Goal: Task Accomplishment & Management: Manage account settings

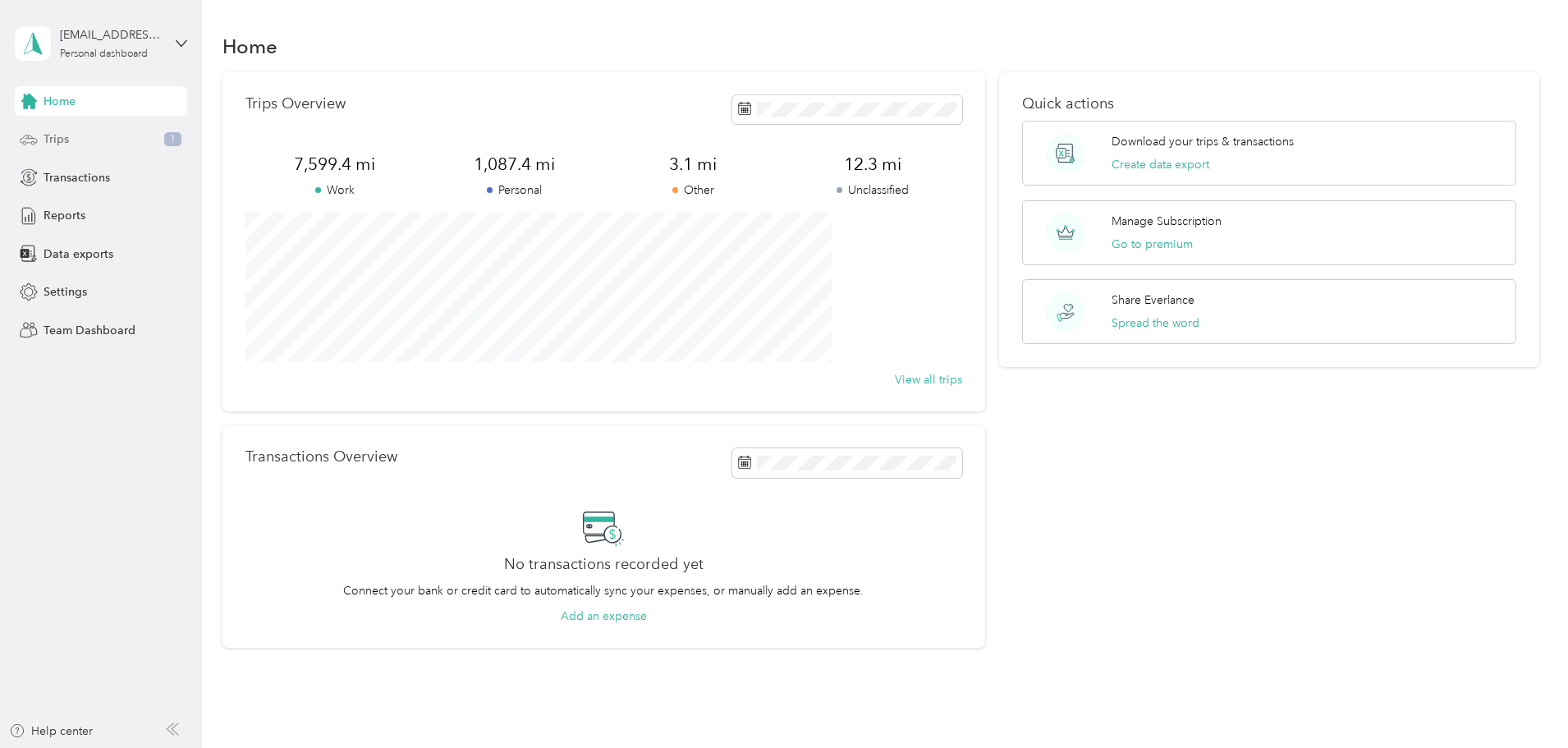
click at [132, 135] on div "Trips 1" at bounding box center [101, 139] width 172 height 29
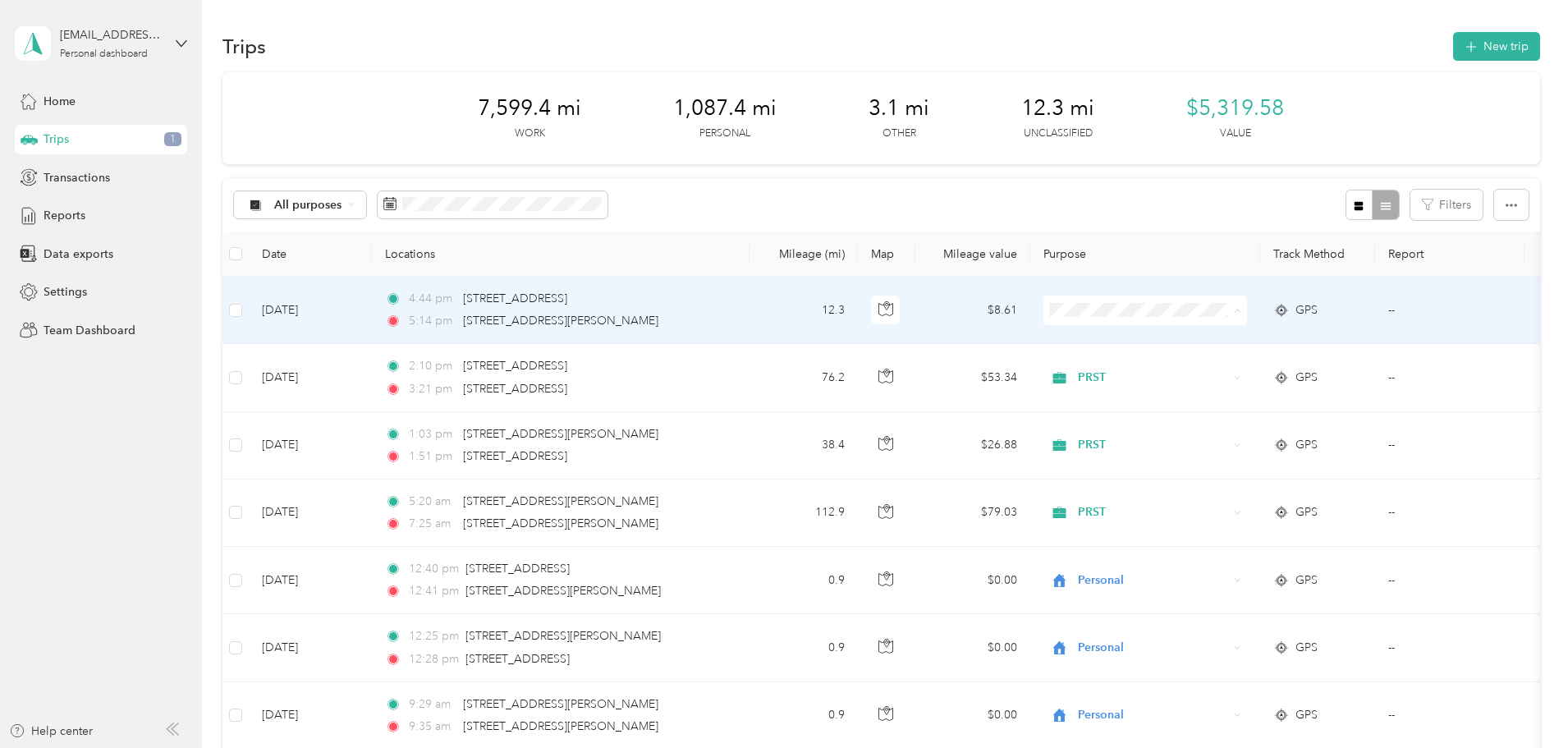
click at [849, 359] on li "Personal" at bounding box center [1254, 370] width 204 height 29
click at [849, 314] on span "Personal" at bounding box center [1152, 311] width 150 height 18
click at [849, 283] on td "Personal" at bounding box center [1146, 311] width 230 height 67
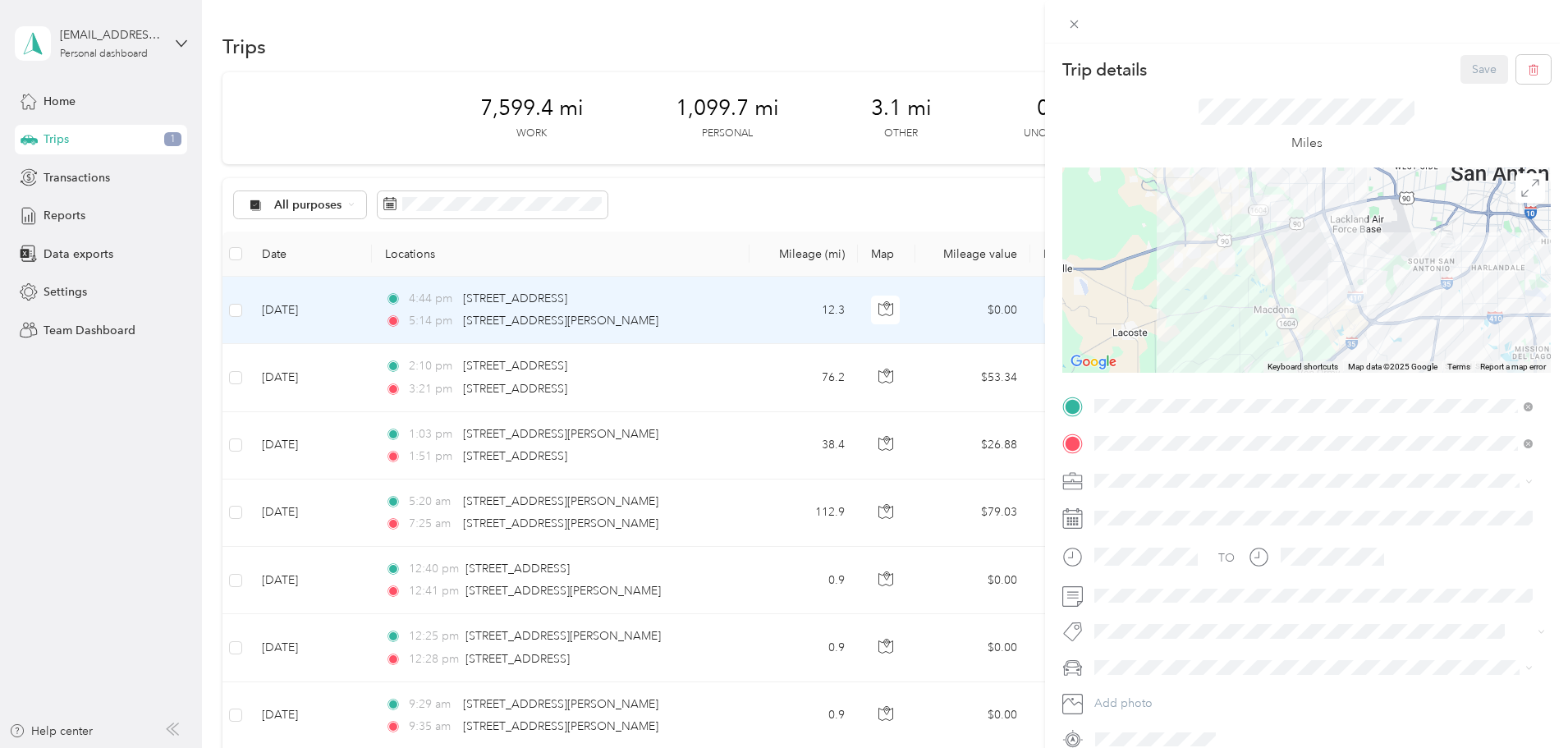
click at [429, 207] on div "Trip details Save This trip cannot be edited because it is either under review,…" at bounding box center [784, 374] width 1568 height 748
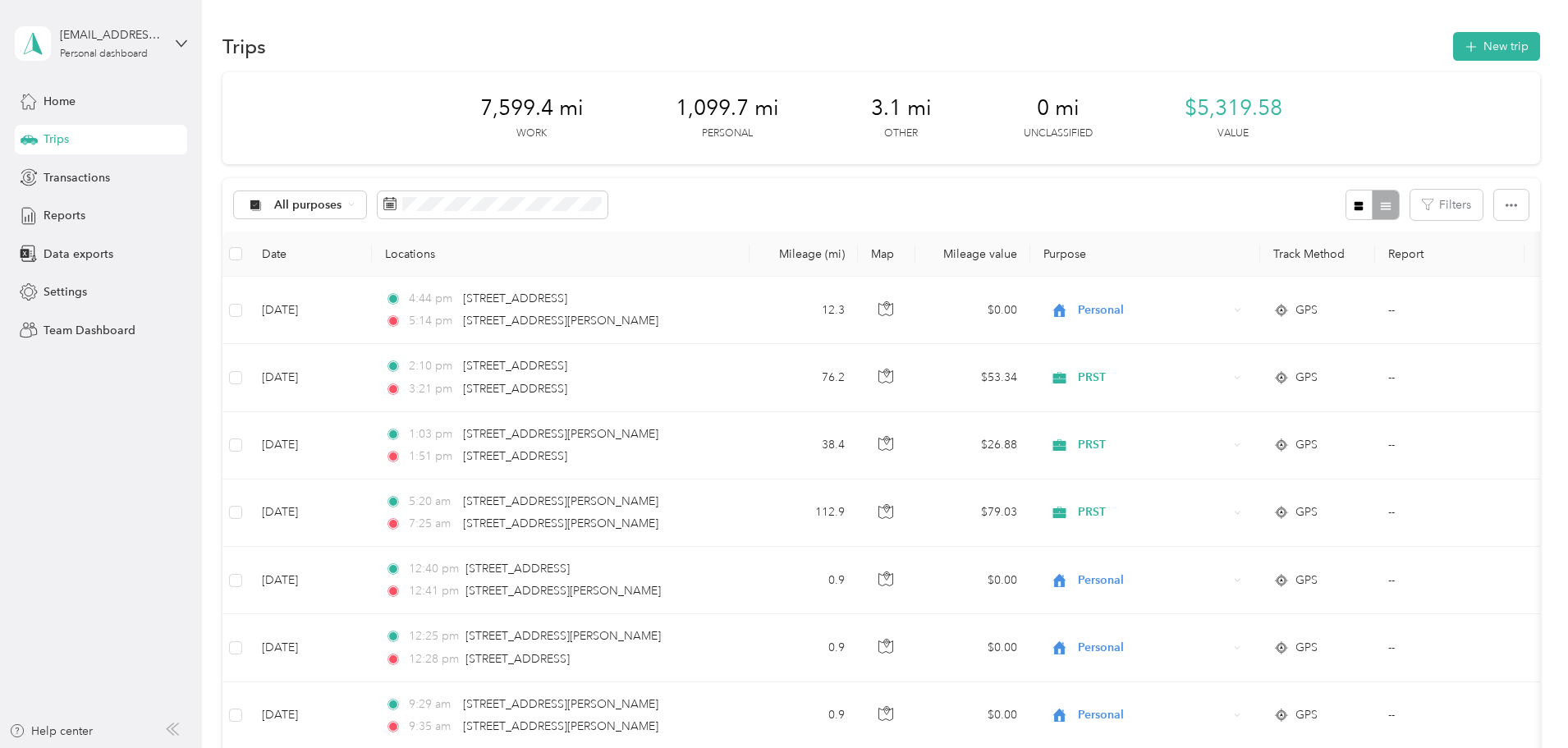
click at [342, 207] on span "All purposes" at bounding box center [308, 206] width 68 height 12
click at [400, 344] on span "PRST" at bounding box center [424, 343] width 80 height 18
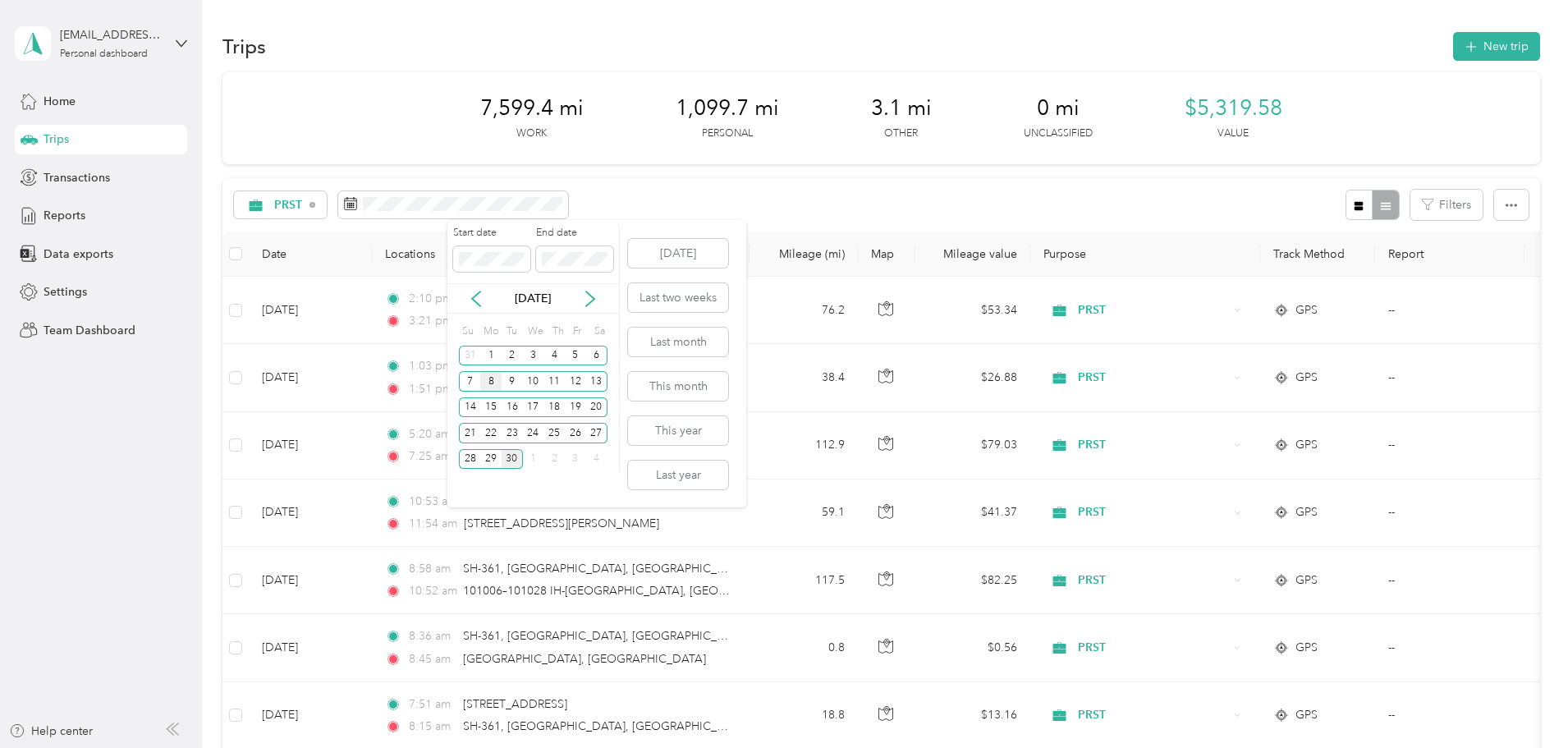
click at [485, 381] on div "8" at bounding box center [490, 381] width 21 height 20
click at [536, 298] on p "[DATE]" at bounding box center [533, 298] width 69 height 18
click at [489, 433] on div "29" at bounding box center [490, 459] width 21 height 20
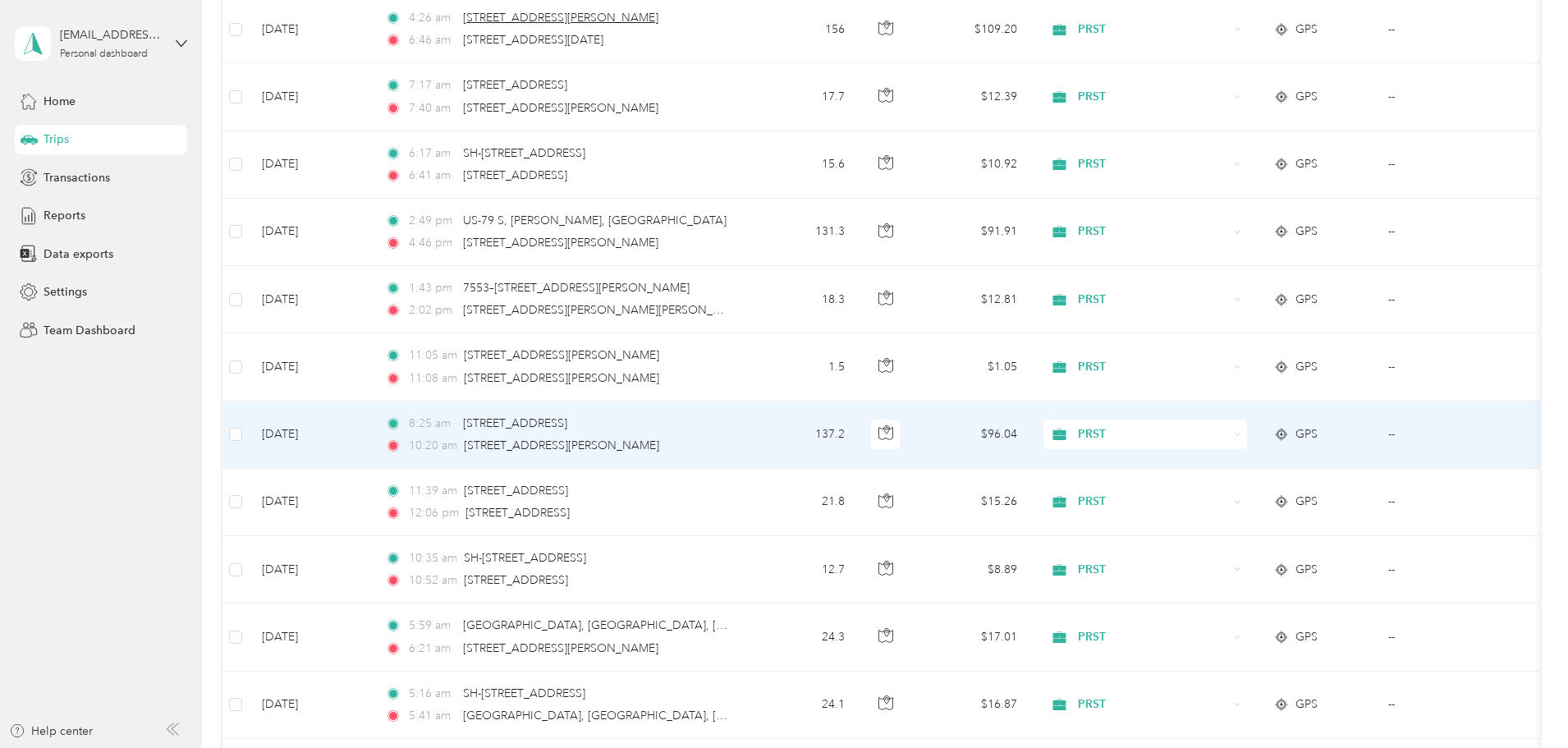
scroll to position [1514, 0]
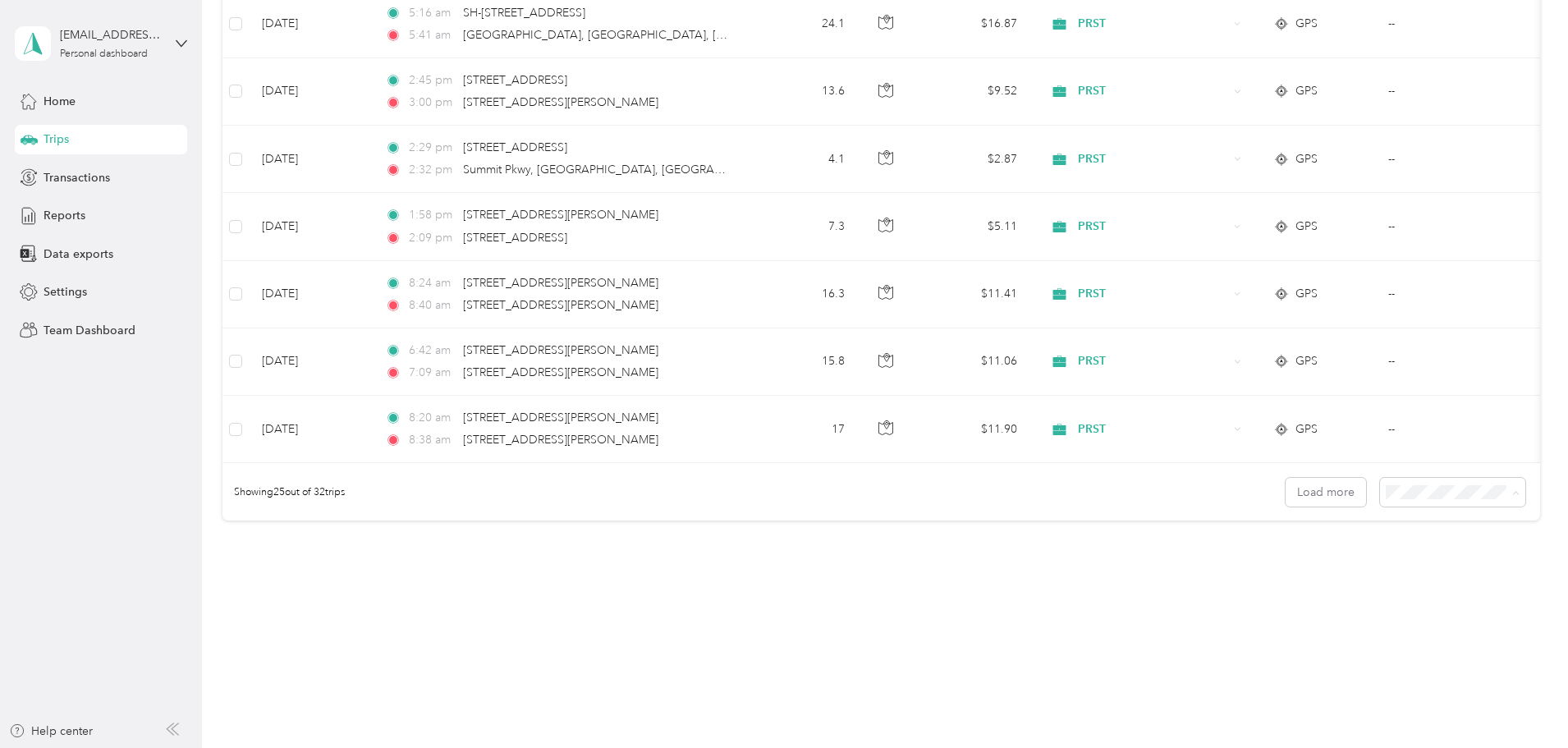
click at [849, 433] on span "100 per load" at bounding box center [1312, 580] width 67 height 14
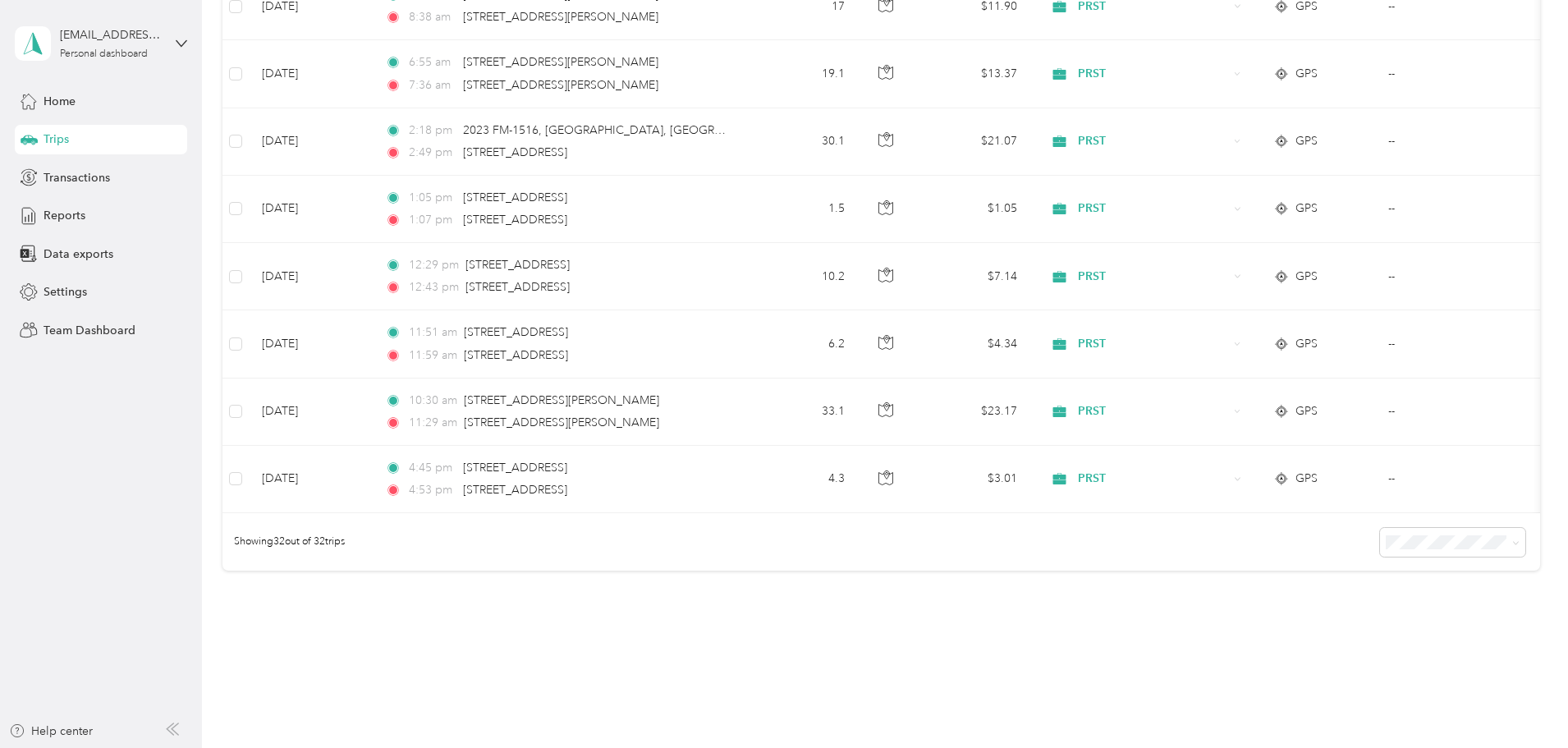
scroll to position [1987, 0]
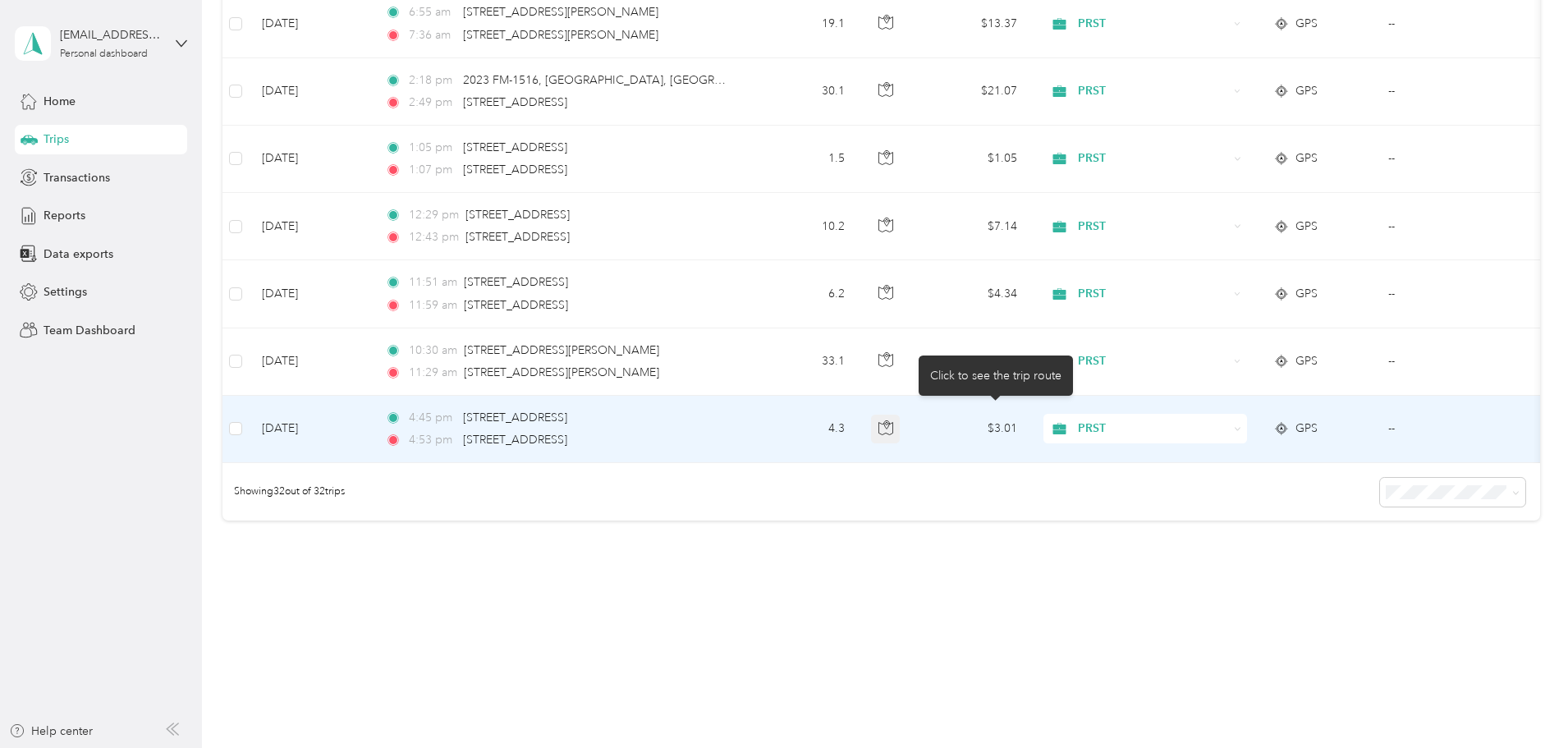
click at [849, 421] on icon "button" at bounding box center [886, 428] width 15 height 15
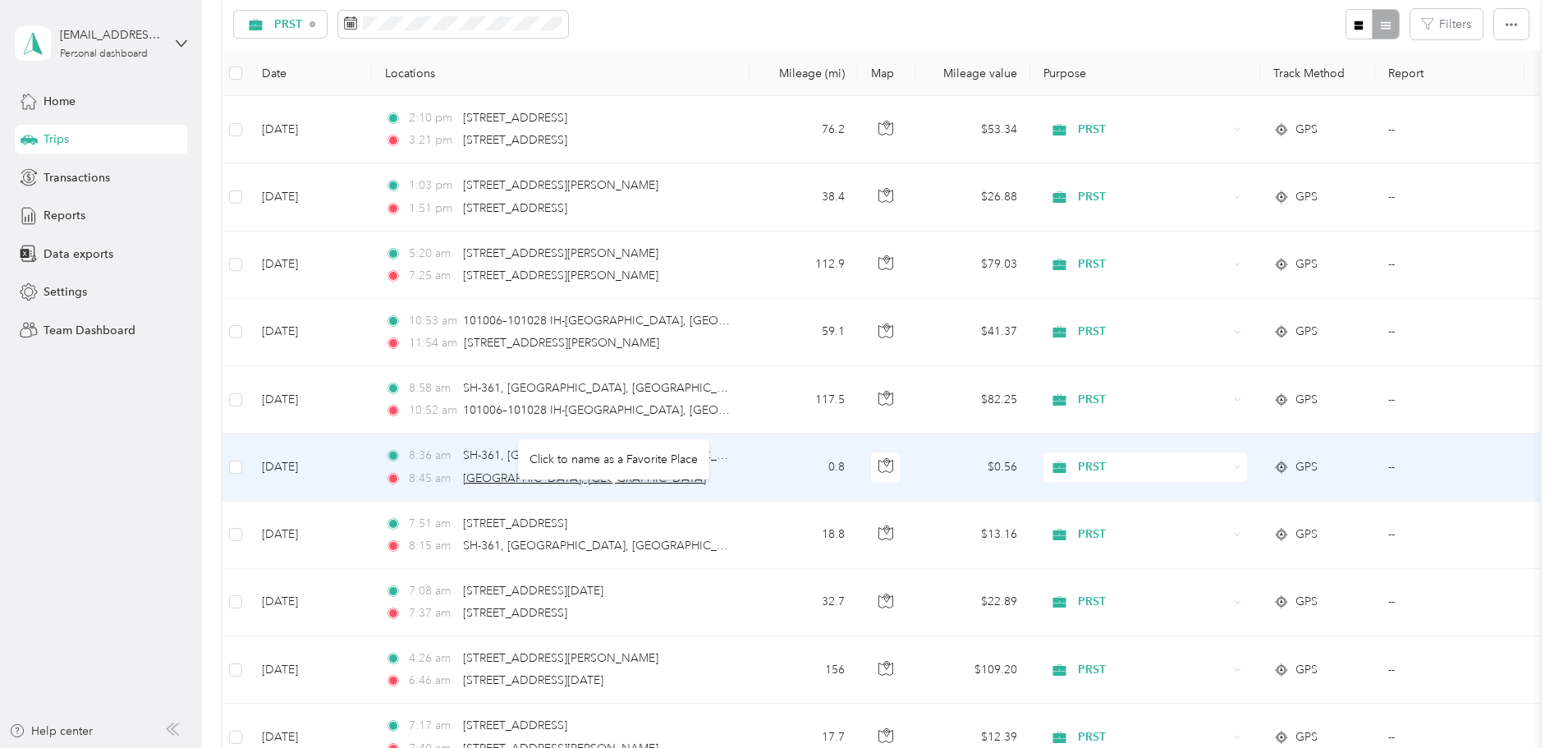
scroll to position [98, 0]
